Goal: Transaction & Acquisition: Purchase product/service

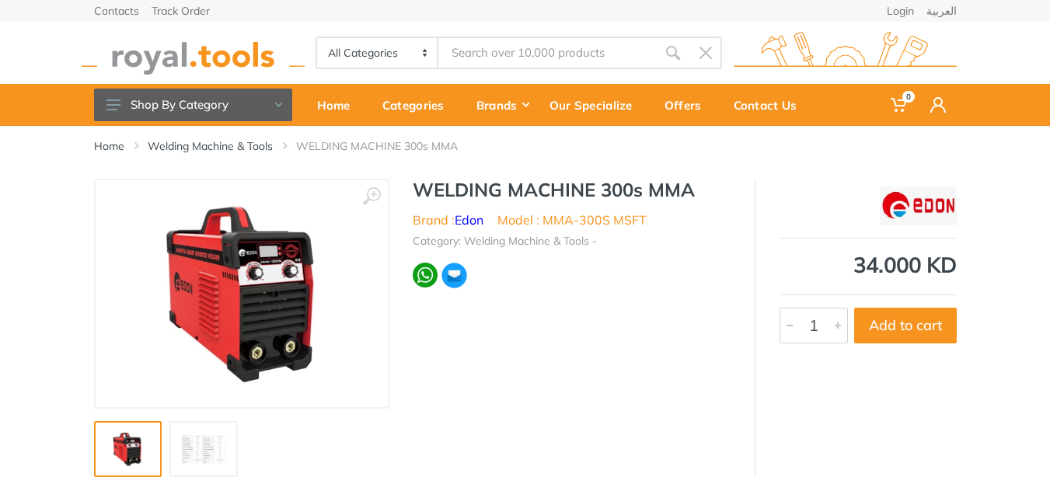
click at [186, 468] on link at bounding box center [203, 449] width 68 height 56
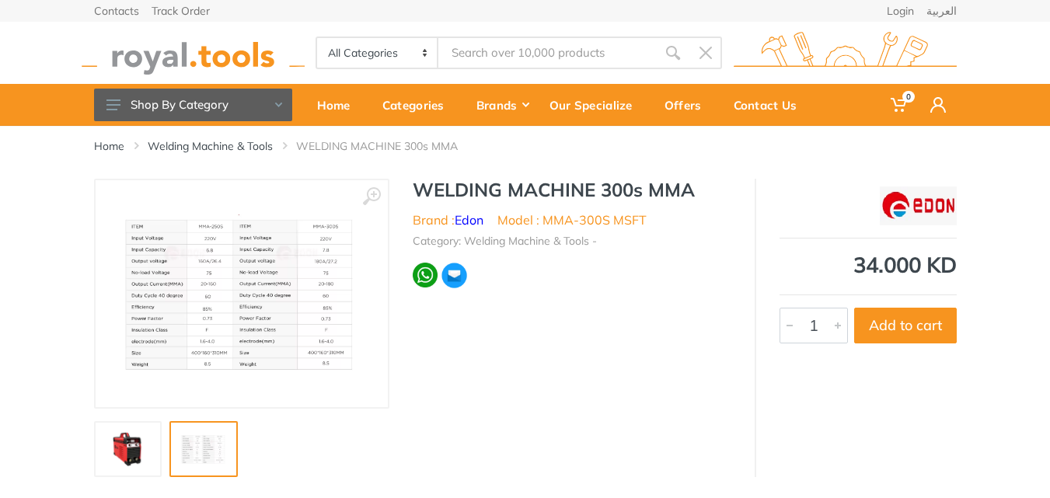
click at [108, 440] on img at bounding box center [128, 448] width 50 height 37
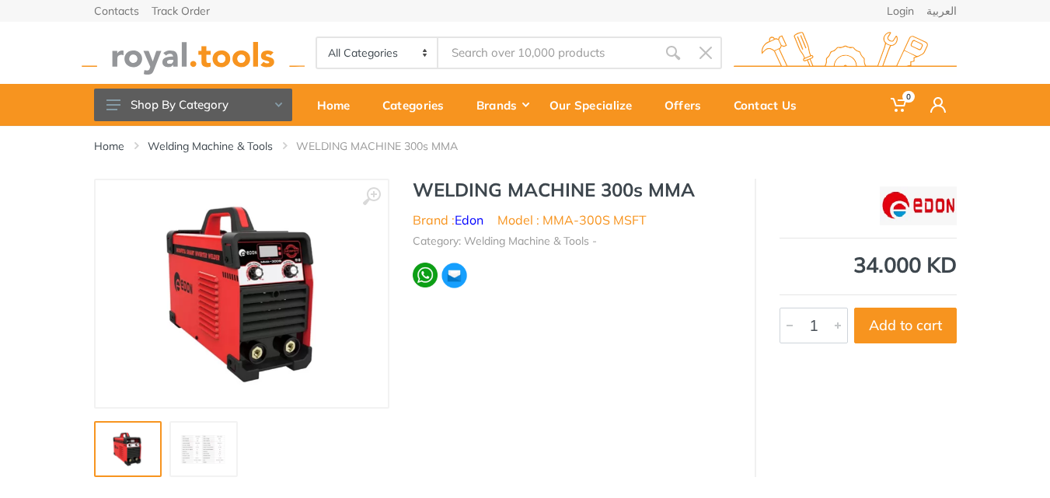
click at [126, 435] on img at bounding box center [128, 448] width 50 height 37
click at [95, 423] on link at bounding box center [128, 449] width 68 height 56
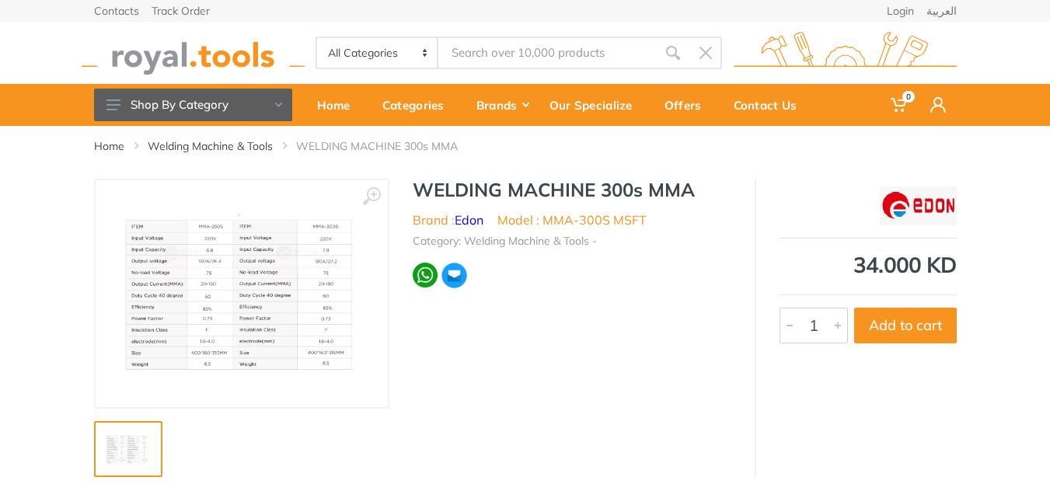
click at [124, 438] on img at bounding box center [128, 448] width 50 height 37
click at [260, 319] on img at bounding box center [241, 293] width 261 height 158
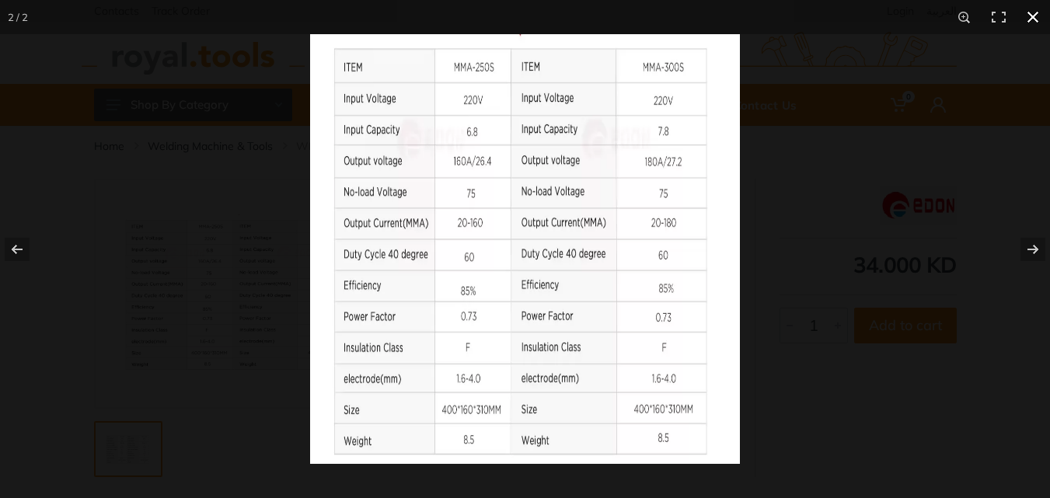
click at [1032, 23] on button at bounding box center [1032, 17] width 34 height 34
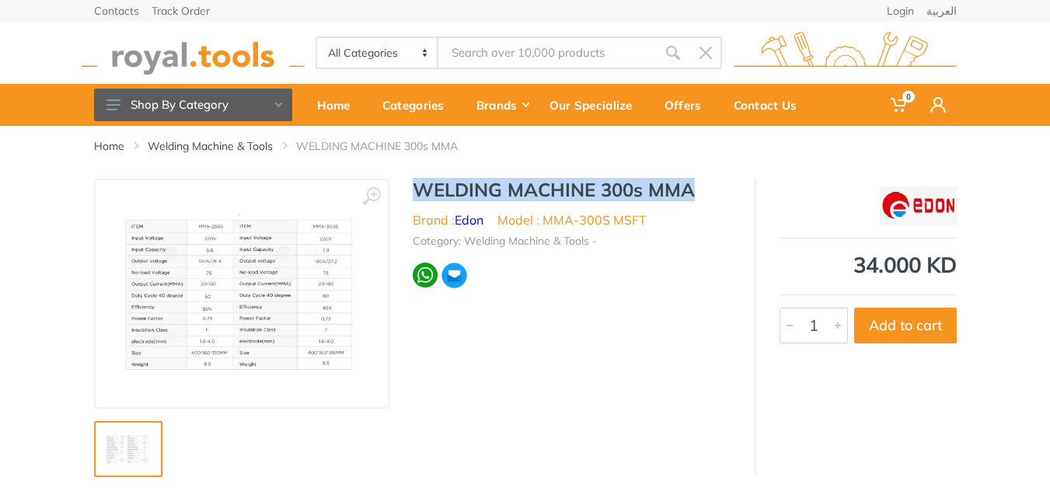
drag, startPoint x: 415, startPoint y: 191, endPoint x: 735, endPoint y: 190, distance: 320.1
click at [735, 190] on div "WELDING MACHINE 300s MMA Brand : Edon Model : MMA-300S MSFT Category: Welding M…" at bounding box center [571, 239] width 365 height 120
copy h1 "WELDING MACHINE 300s MMA"
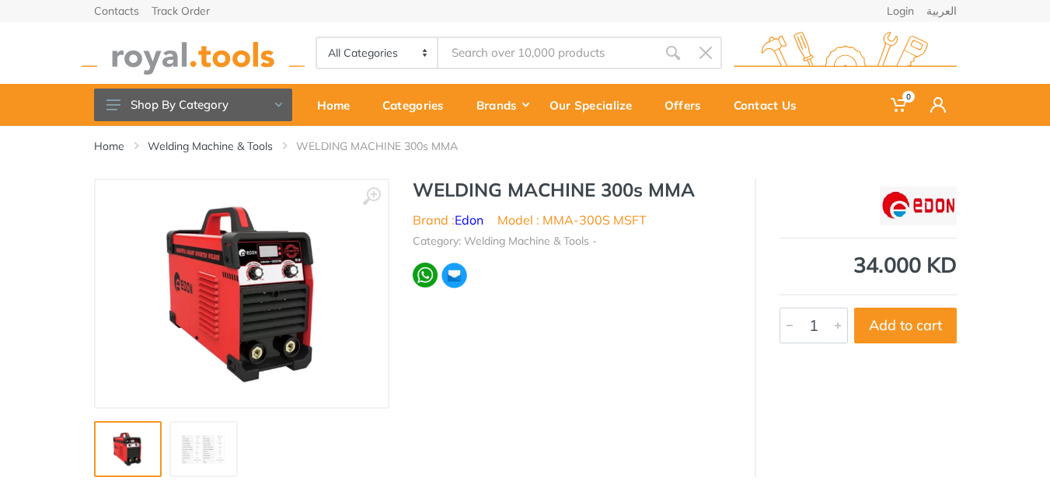
click at [207, 430] on link at bounding box center [203, 449] width 68 height 56
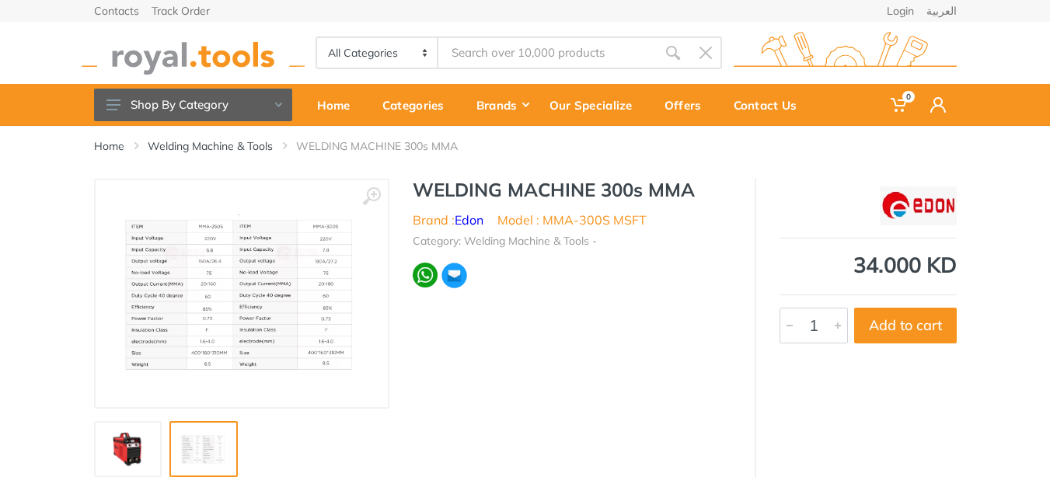
drag, startPoint x: 214, startPoint y: 444, endPoint x: 205, endPoint y: 458, distance: 16.4
click at [205, 458] on img at bounding box center [204, 448] width 50 height 37
click at [210, 454] on img at bounding box center [204, 448] width 50 height 37
click at [227, 426] on link at bounding box center [203, 449] width 68 height 56
click at [208, 441] on img at bounding box center [204, 448] width 50 height 37
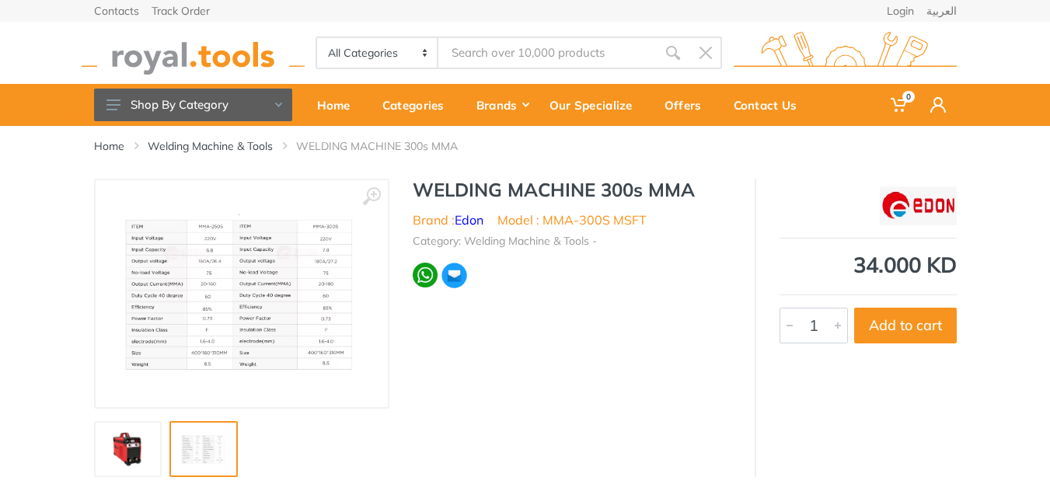
click at [312, 298] on img at bounding box center [241, 293] width 261 height 158
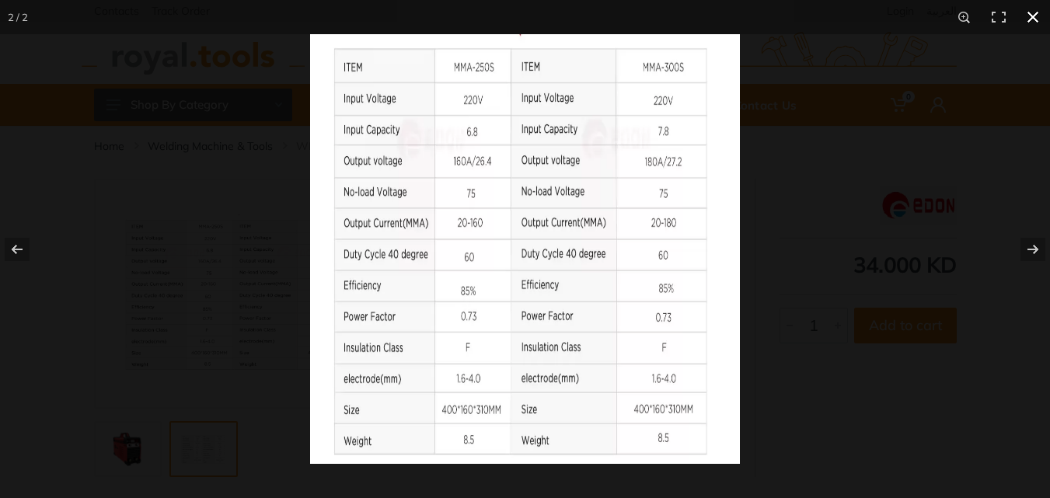
click at [1029, 12] on button at bounding box center [1032, 17] width 34 height 34
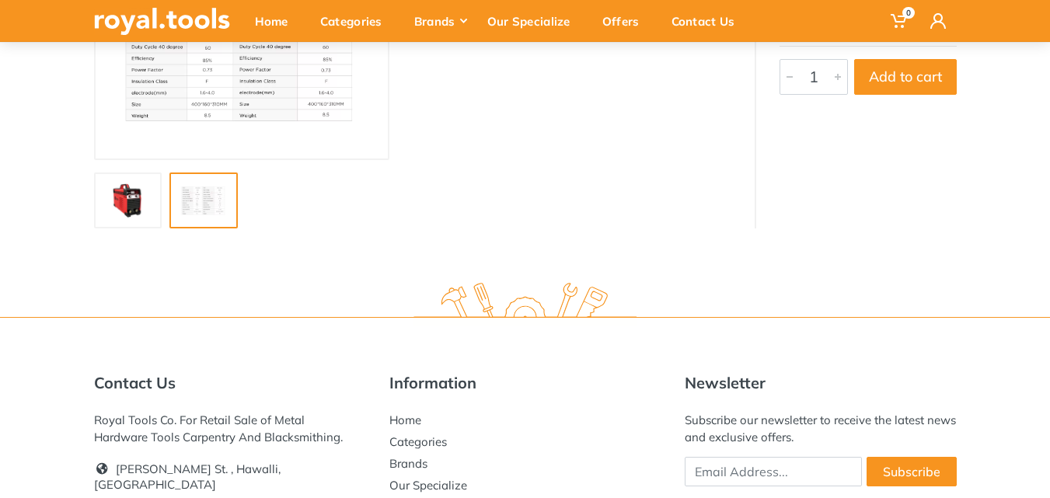
scroll to position [388, 0]
